Goal: Information Seeking & Learning: Learn about a topic

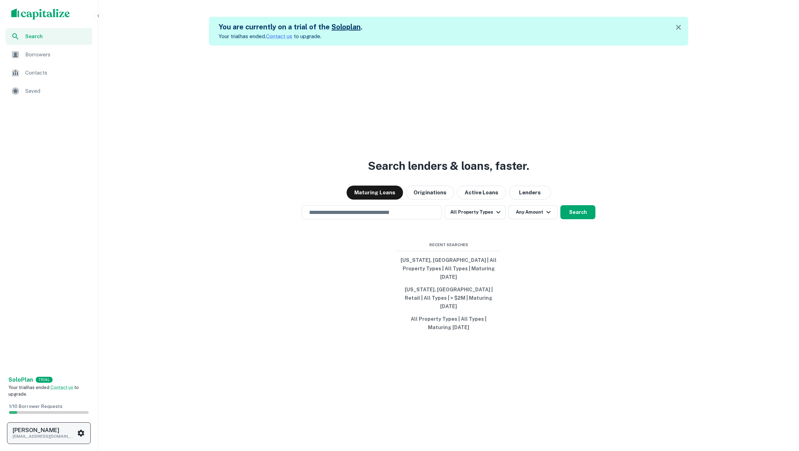
click at [73, 428] on h6 "[PERSON_NAME]" at bounding box center [44, 431] width 63 height 6
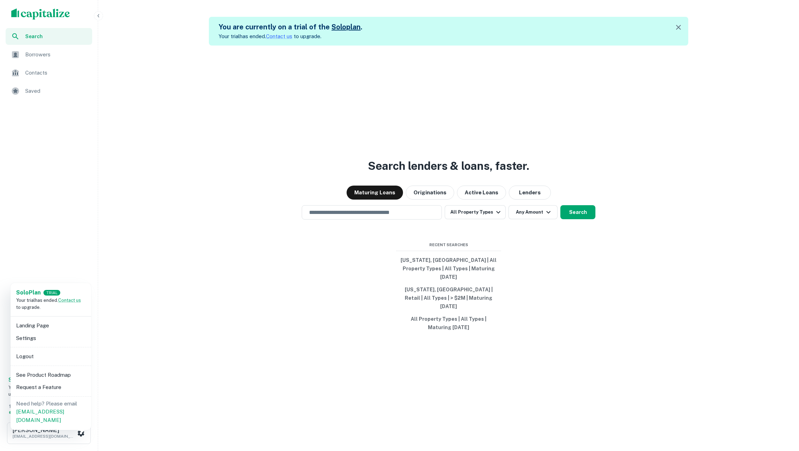
click at [48, 358] on li "Logout" at bounding box center [50, 356] width 75 height 13
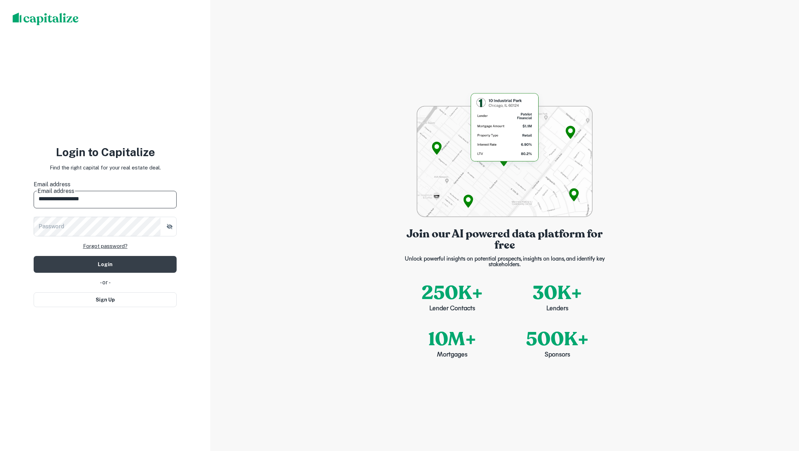
type input "**********"
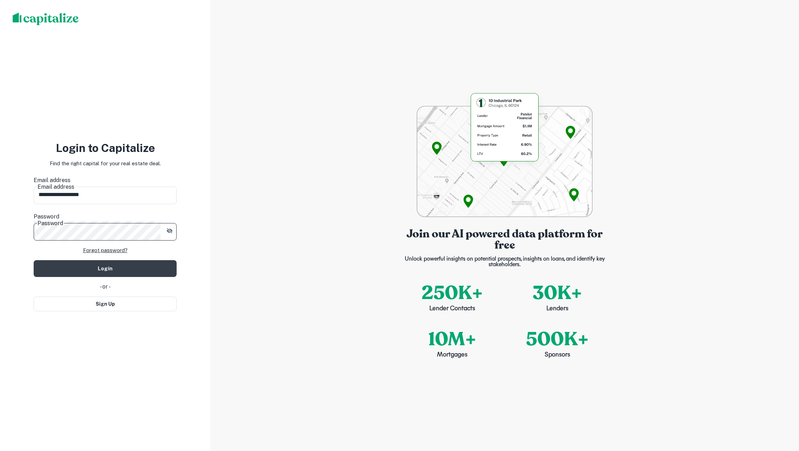
click at [105, 260] on button "Login" at bounding box center [105, 268] width 143 height 17
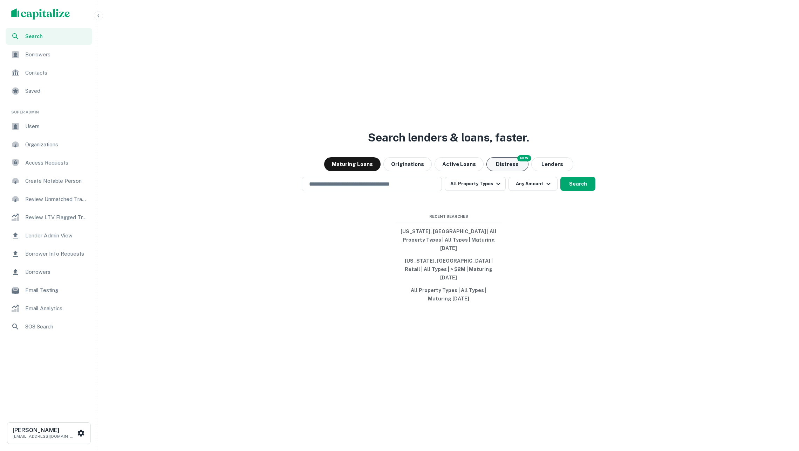
click at [506, 170] on button "Distress" at bounding box center [507, 164] width 42 height 14
click at [418, 188] on input "text" at bounding box center [372, 184] width 134 height 8
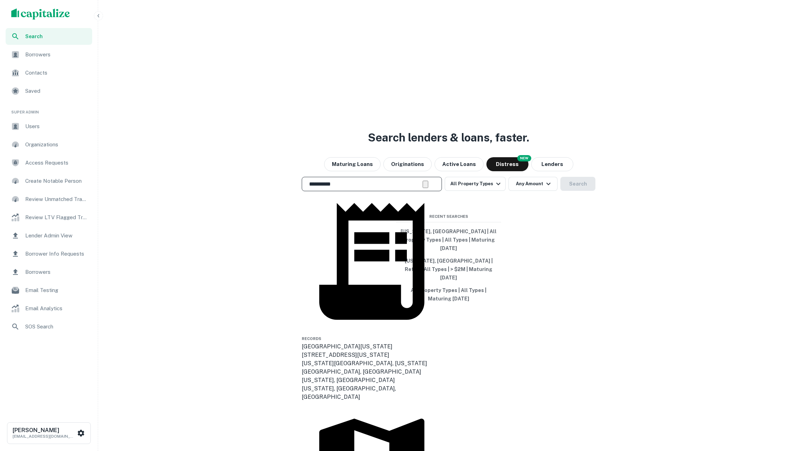
type input "**********"
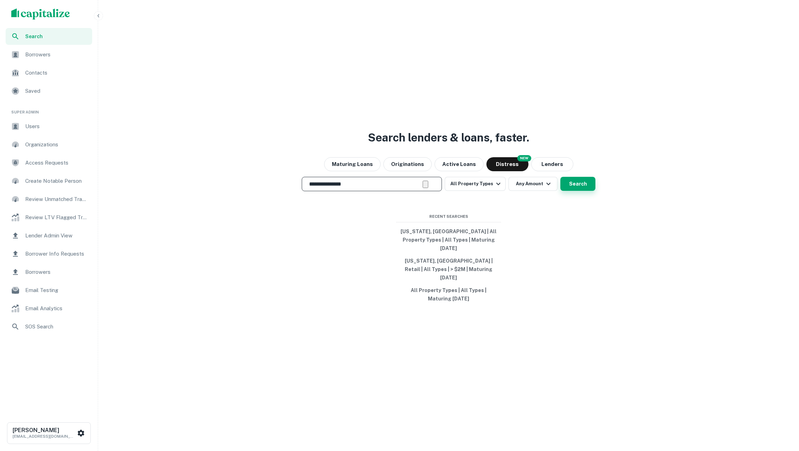
click at [567, 191] on button "Search" at bounding box center [577, 184] width 35 height 14
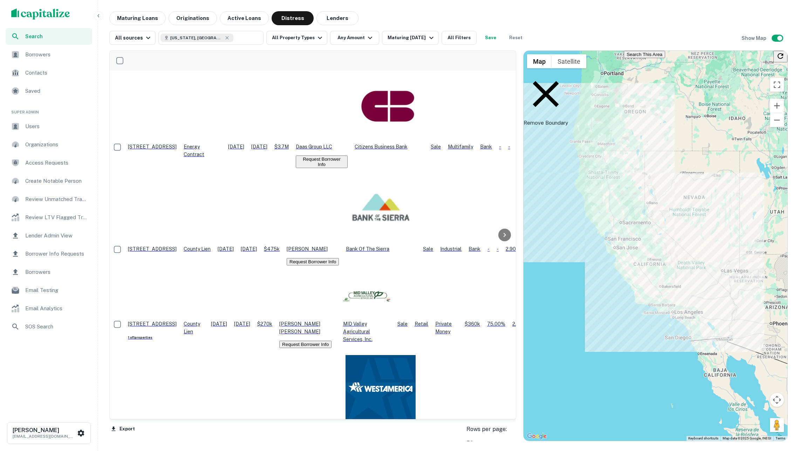
click at [211, 245] on p "County Lien" at bounding box center [197, 249] width 27 height 8
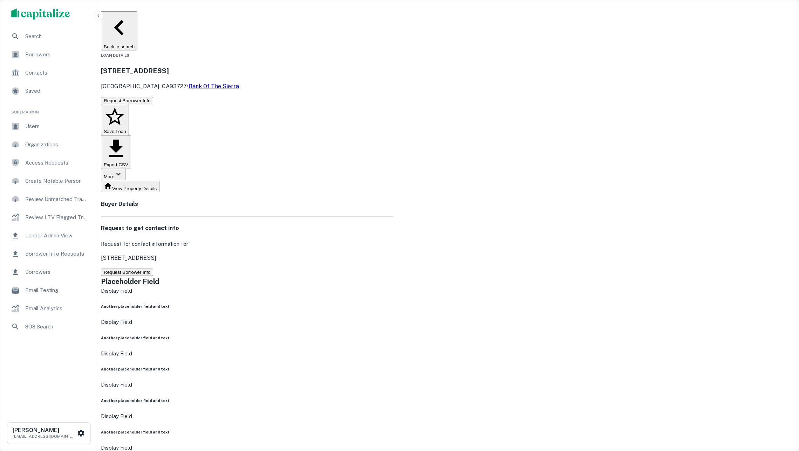
click at [137, 16] on button "Back to search" at bounding box center [119, 30] width 36 height 39
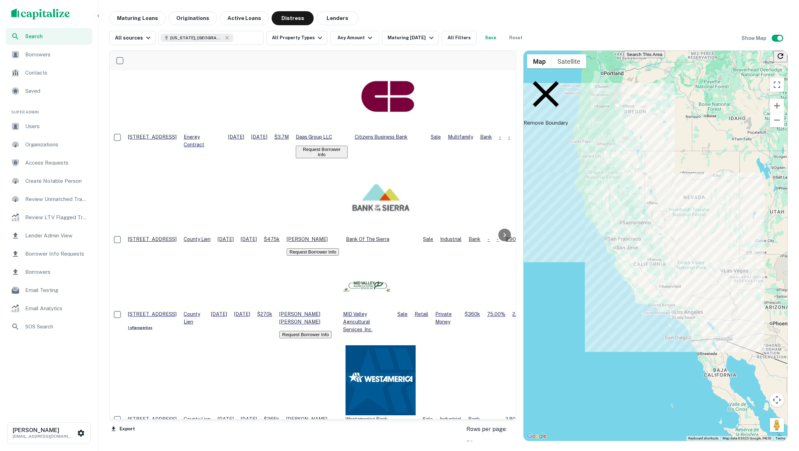
scroll to position [10, 0]
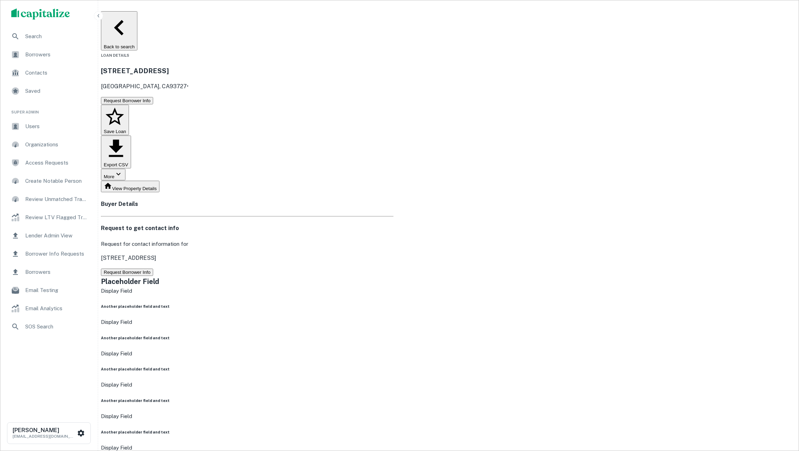
click at [137, 15] on button "Back to search" at bounding box center [119, 30] width 36 height 39
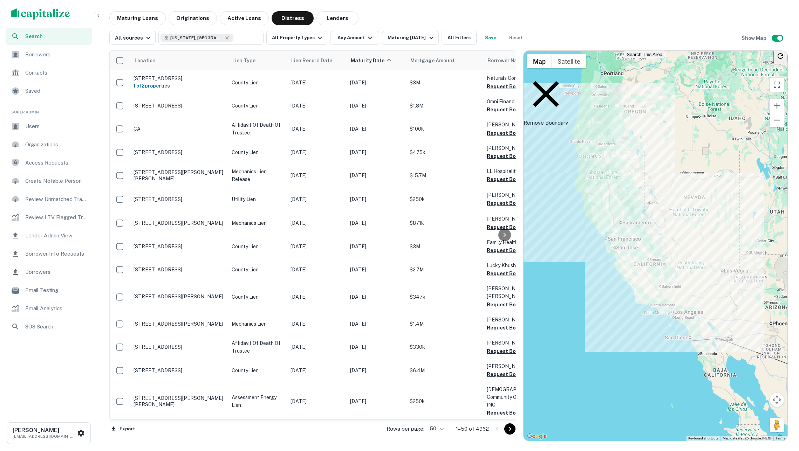
scroll to position [245, 0]
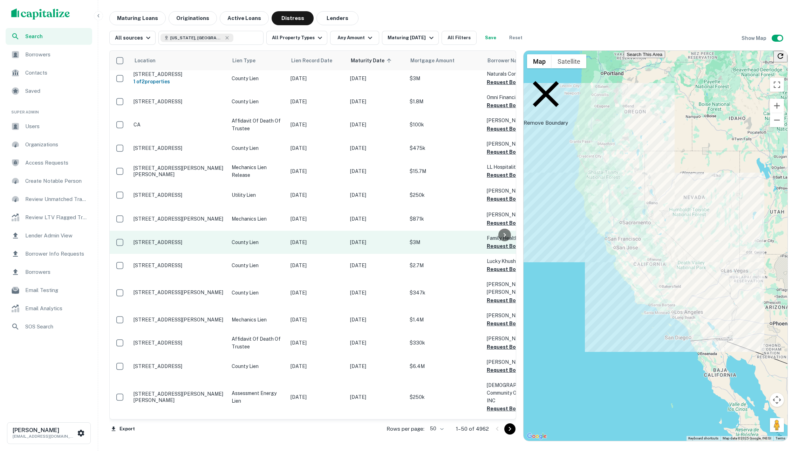
click at [212, 243] on p "[STREET_ADDRESS]" at bounding box center [179, 242] width 91 height 6
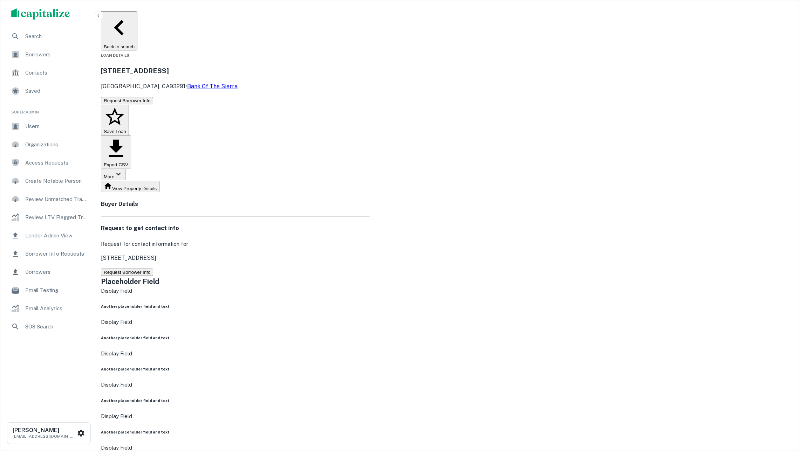
click at [137, 16] on button "Back to search" at bounding box center [119, 30] width 36 height 39
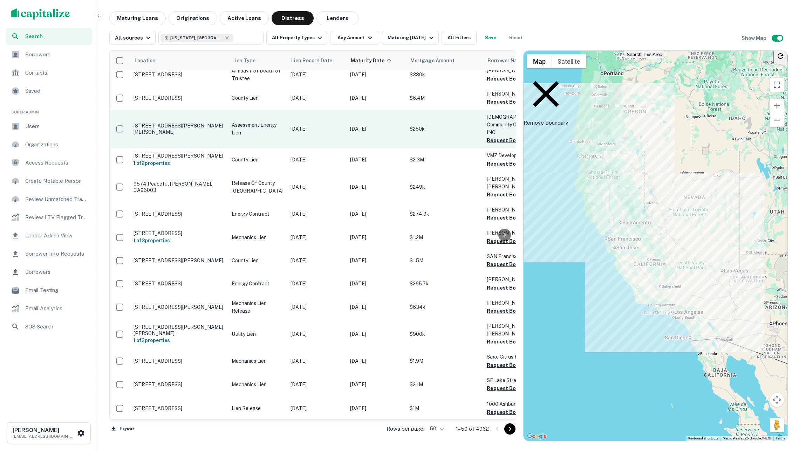
scroll to position [527, 0]
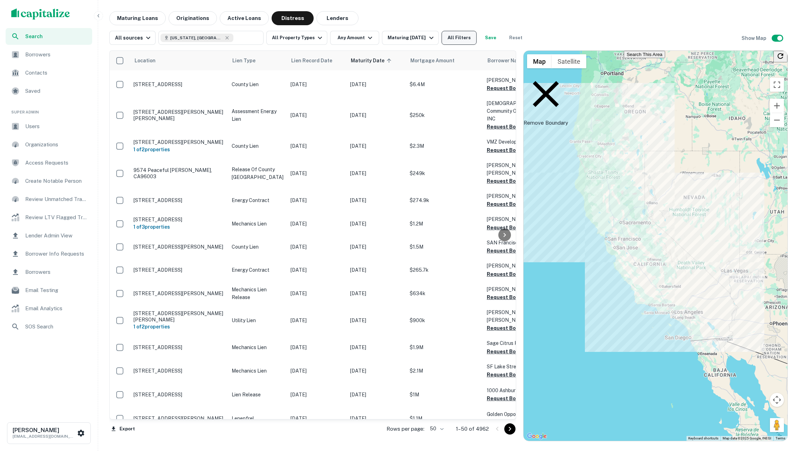
click at [467, 39] on button "All Filters" at bounding box center [459, 38] width 35 height 14
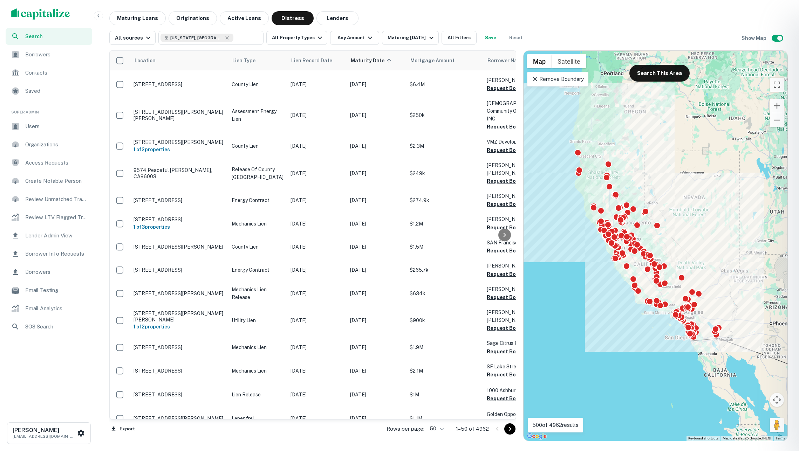
click at [199, 237] on div at bounding box center [399, 225] width 799 height 451
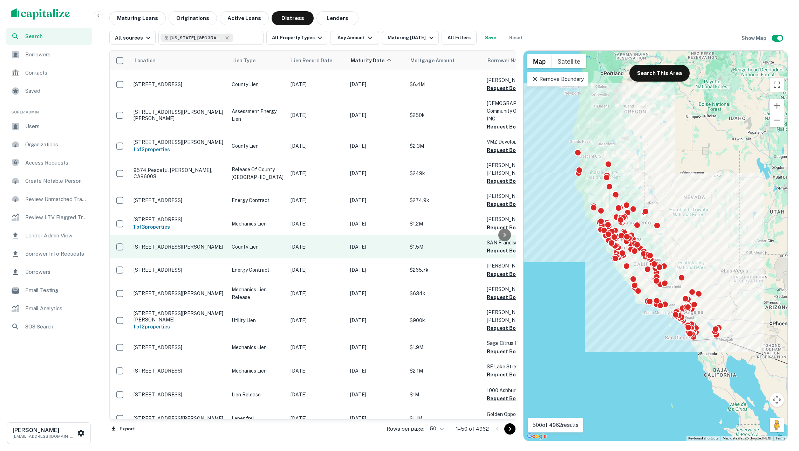
click at [207, 244] on p "[STREET_ADDRESS][PERSON_NAME]" at bounding box center [179, 247] width 91 height 6
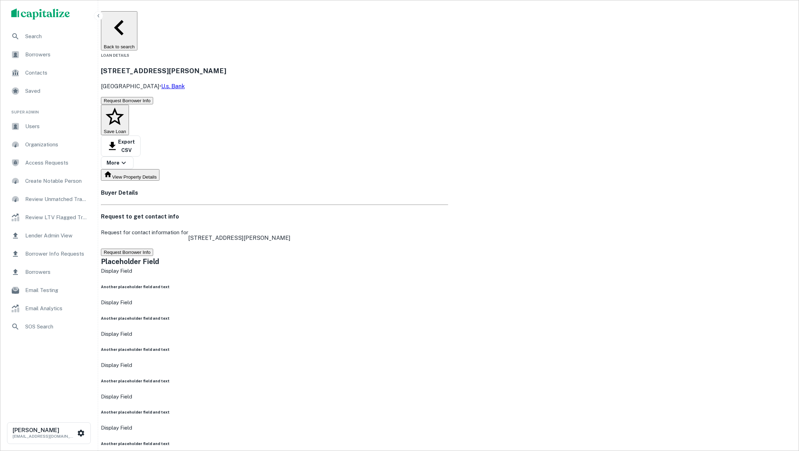
click at [137, 20] on button "Back to search" at bounding box center [119, 30] width 36 height 39
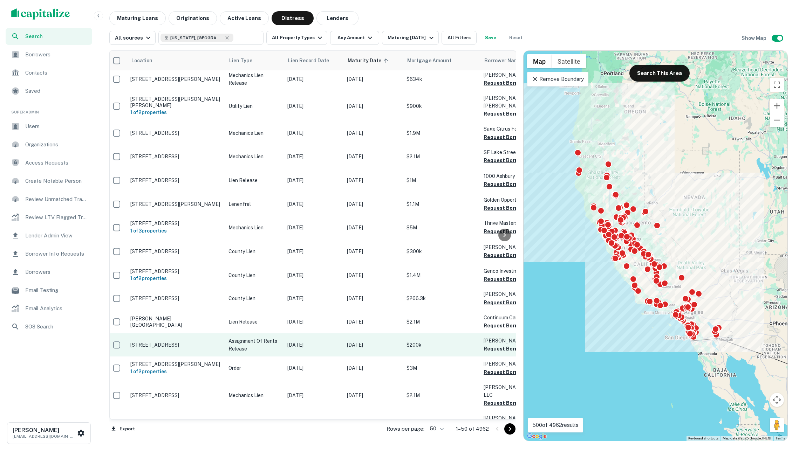
scroll to position [847, 3]
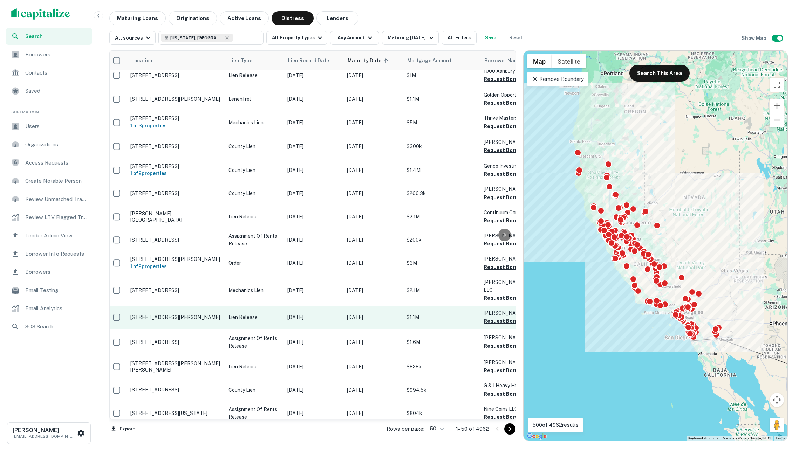
click at [212, 314] on p "[STREET_ADDRESS][PERSON_NAME]" at bounding box center [175, 317] width 91 height 6
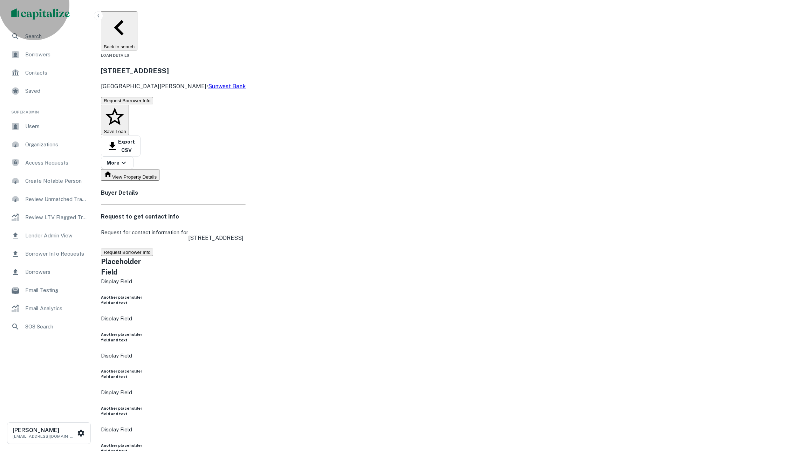
click at [137, 16] on button "Back to search" at bounding box center [119, 30] width 36 height 39
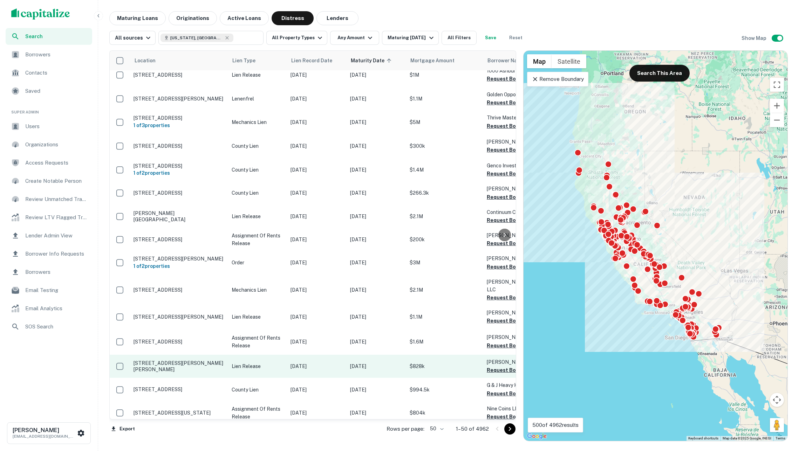
scroll to position [847, 0]
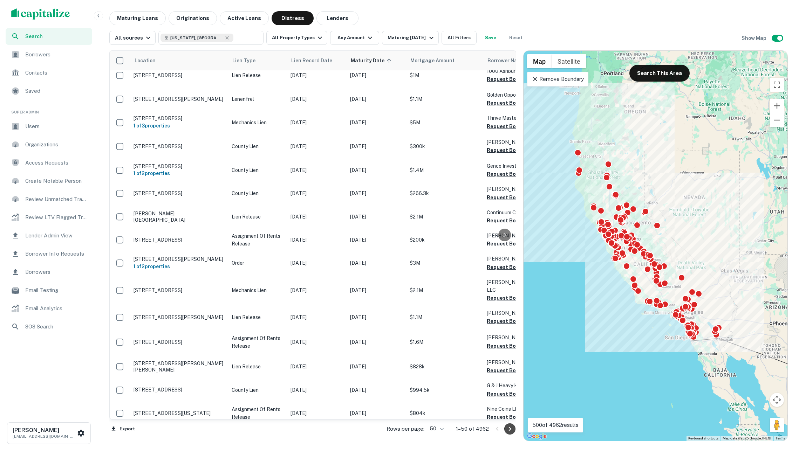
click at [508, 429] on icon "Go to next page" at bounding box center [510, 429] width 8 height 8
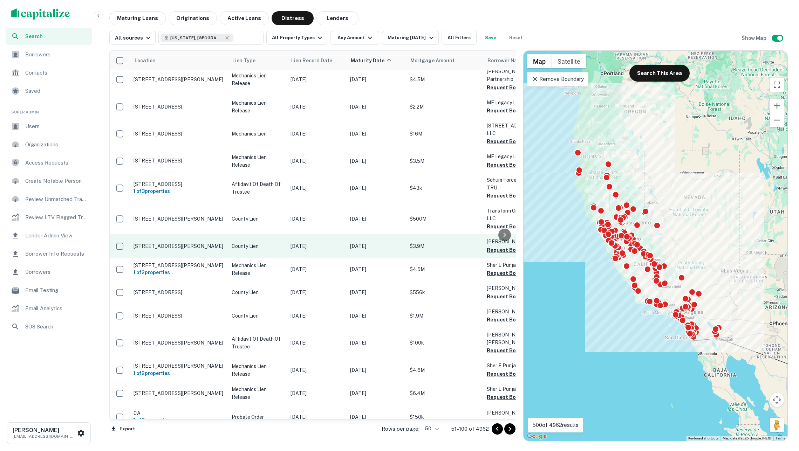
click at [206, 243] on p "[STREET_ADDRESS][PERSON_NAME]" at bounding box center [179, 246] width 91 height 6
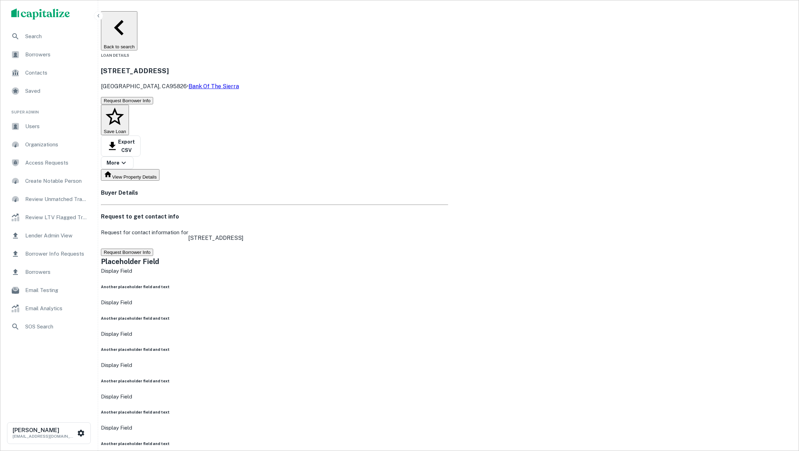
click at [137, 17] on button "Back to search" at bounding box center [119, 30] width 36 height 39
